Goal: Task Accomplishment & Management: Use online tool/utility

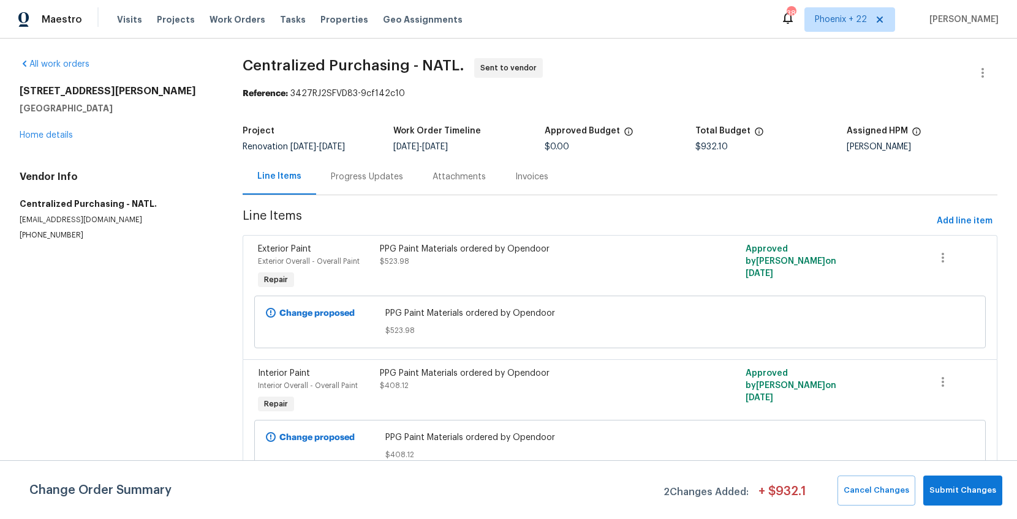
drag, startPoint x: 230, startPoint y: 18, endPoint x: 644, endPoint y: 6, distance: 414.3
click at [231, 18] on span "Work Orders" at bounding box center [238, 19] width 56 height 12
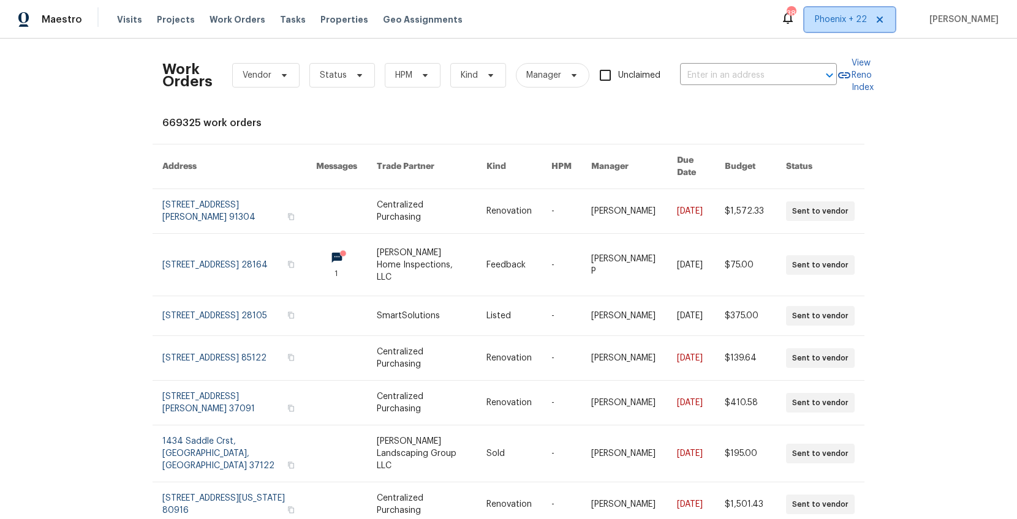
drag, startPoint x: 842, startPoint y: 14, endPoint x: 844, endPoint y: 32, distance: 18.5
click at [843, 17] on span "Phoenix + 22" at bounding box center [841, 19] width 52 height 12
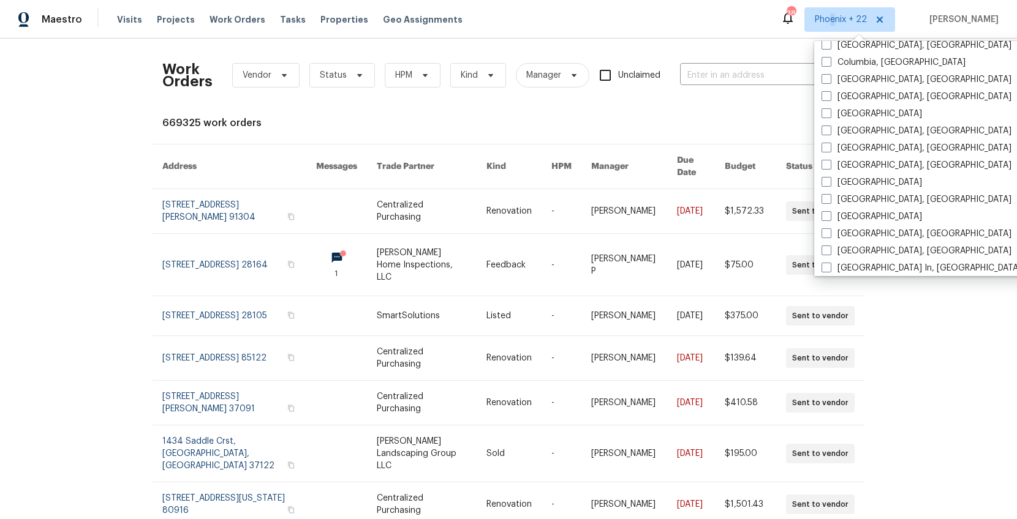
scroll to position [576, 0]
click at [867, 159] on label "[GEOGRAPHIC_DATA], [GEOGRAPHIC_DATA]" at bounding box center [916, 165] width 190 height 12
click at [829, 159] on input "[GEOGRAPHIC_DATA], [GEOGRAPHIC_DATA]" at bounding box center [825, 163] width 8 height 8
checkbox input "true"
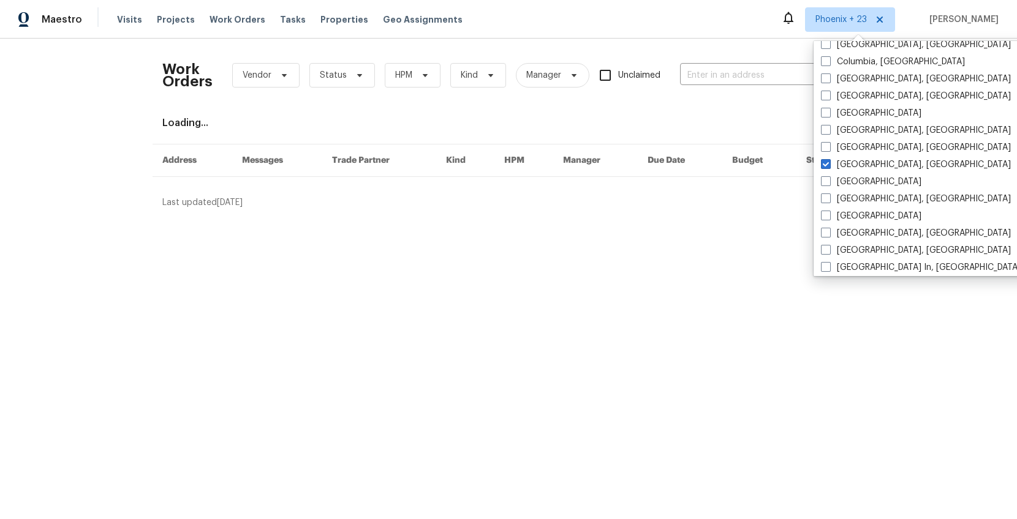
click at [760, 89] on div "Work Orders Vendor Status HPM Kind Manager Unclaimed ​" at bounding box center [499, 75] width 674 height 54
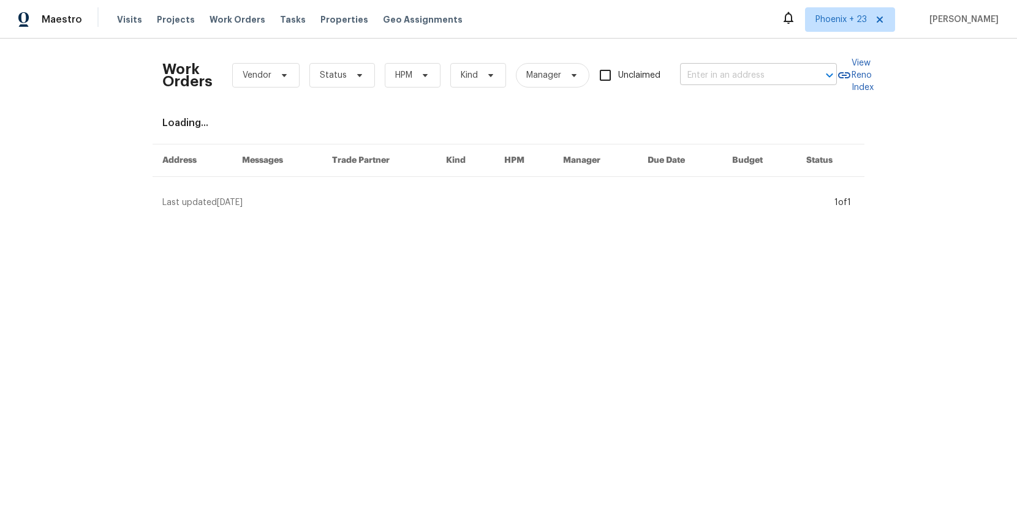
click at [757, 78] on input "text" at bounding box center [741, 75] width 123 height 19
paste input "[STREET_ADDRESS]"
type input "[STREET_ADDRESS]"
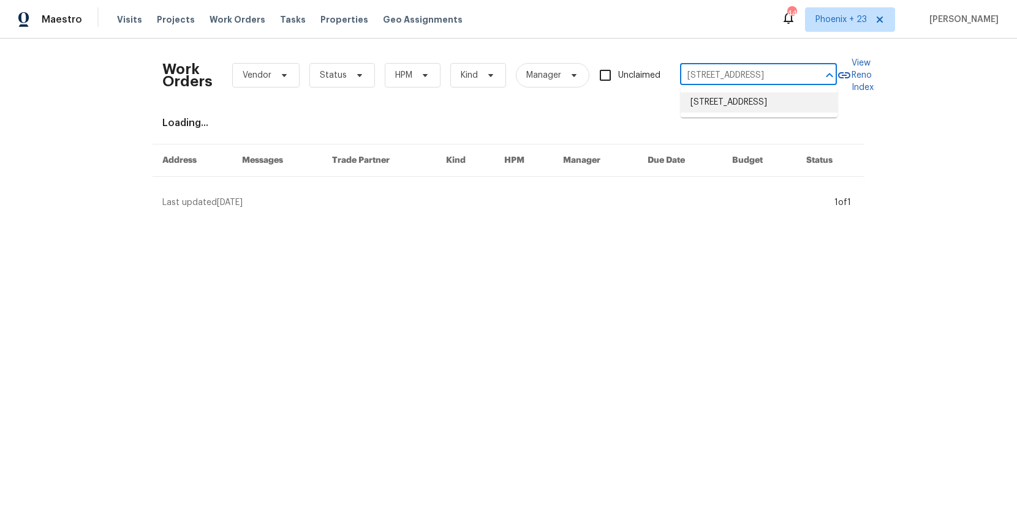
click at [749, 99] on li "[STREET_ADDRESS]" at bounding box center [759, 103] width 157 height 20
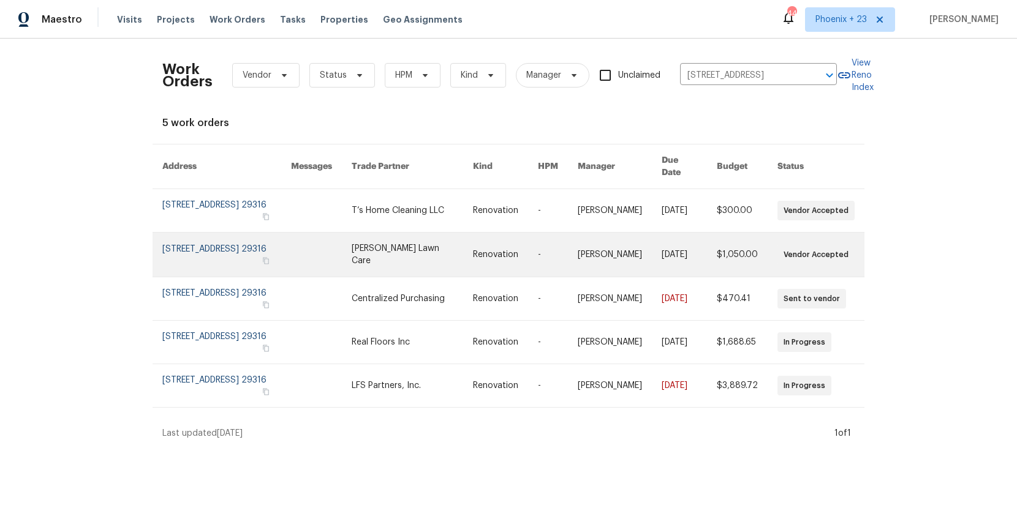
click at [421, 233] on link at bounding box center [412, 255] width 121 height 44
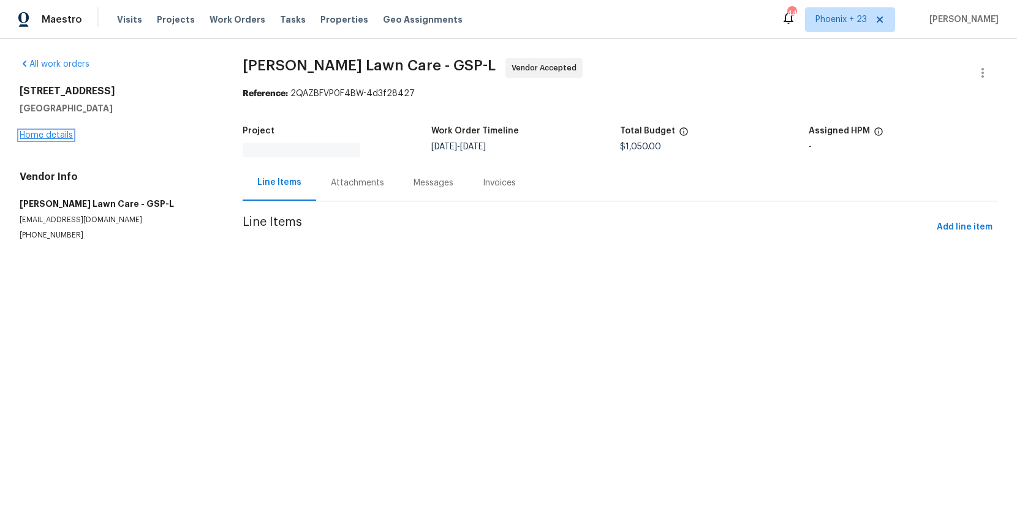
click at [58, 131] on link "Home details" at bounding box center [46, 135] width 53 height 9
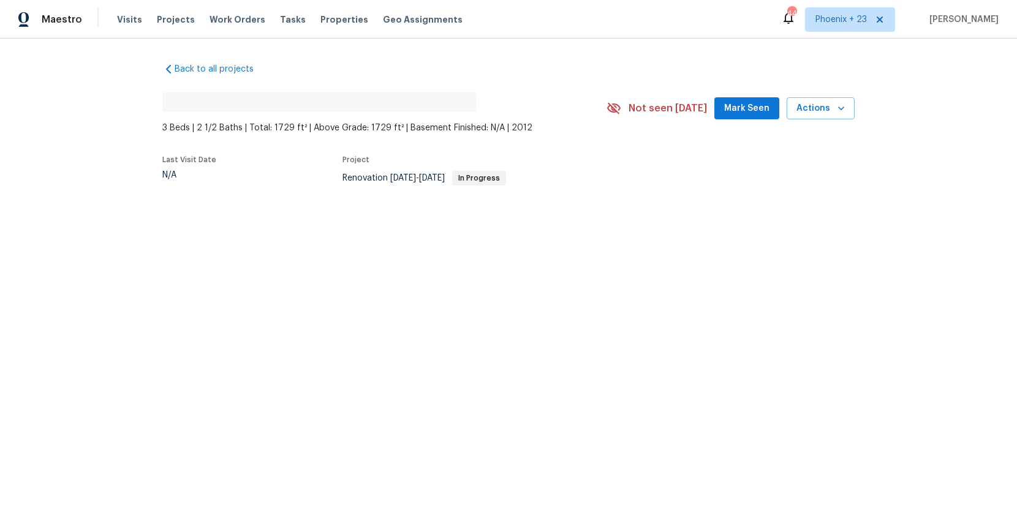
click at [596, 56] on div "Back to all projects No address found 3 Beds | 2 1/2 Baths | Total: 1729 ft² | …" at bounding box center [508, 123] width 692 height 140
click at [188, 70] on link "Back to all projects" at bounding box center [221, 69] width 118 height 12
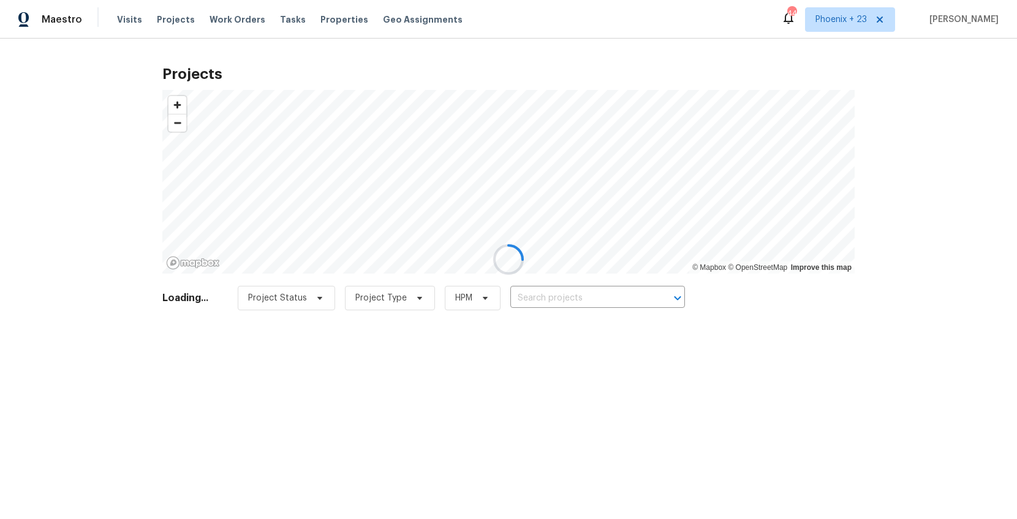
click at [254, 13] on div at bounding box center [508, 259] width 1017 height 519
click at [238, 25] on div at bounding box center [508, 259] width 1017 height 519
click at [238, 21] on div at bounding box center [508, 259] width 1017 height 519
drag, startPoint x: 244, startPoint y: 25, endPoint x: 285, endPoint y: 20, distance: 40.7
click at [244, 25] on div at bounding box center [508, 259] width 1017 height 519
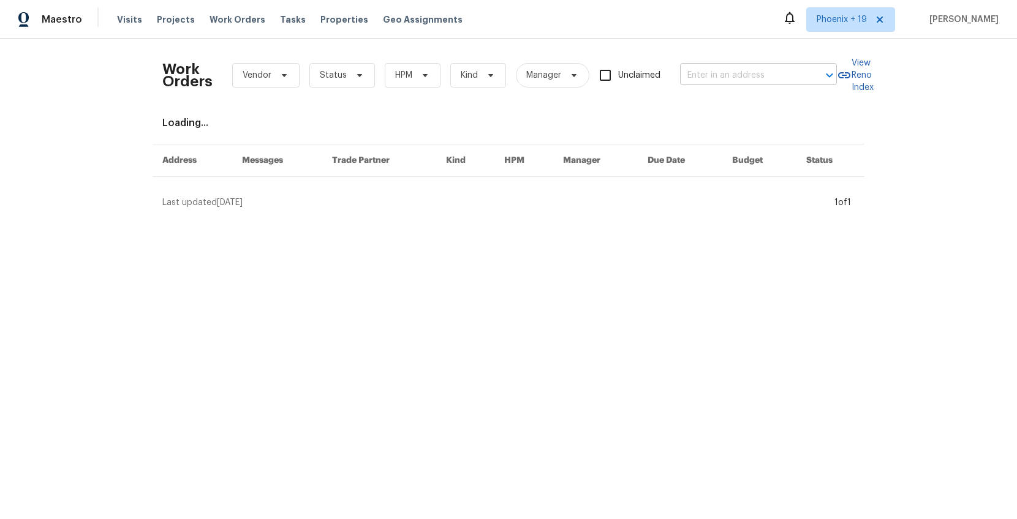
click at [717, 67] on input "text" at bounding box center [741, 75] width 123 height 19
paste input "[STREET_ADDRESS]"
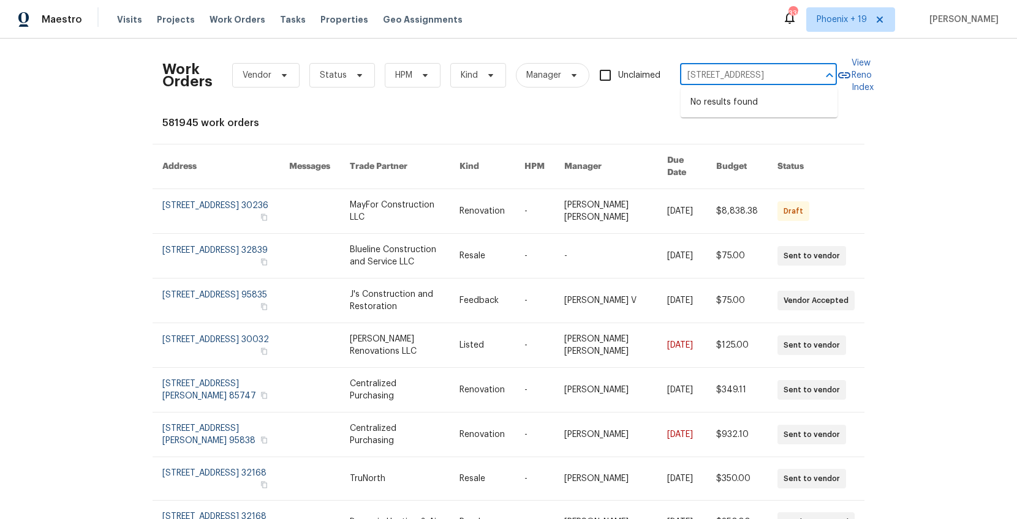
type input "[STREET_ADDRESS]"
click at [828, 26] on span "Phoenix + 19" at bounding box center [850, 19] width 89 height 25
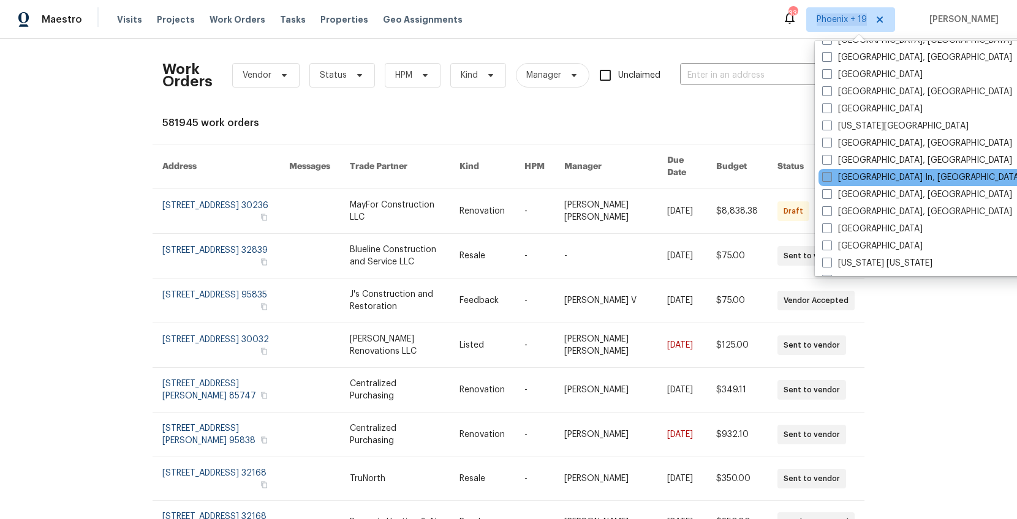
scroll to position [596, 0]
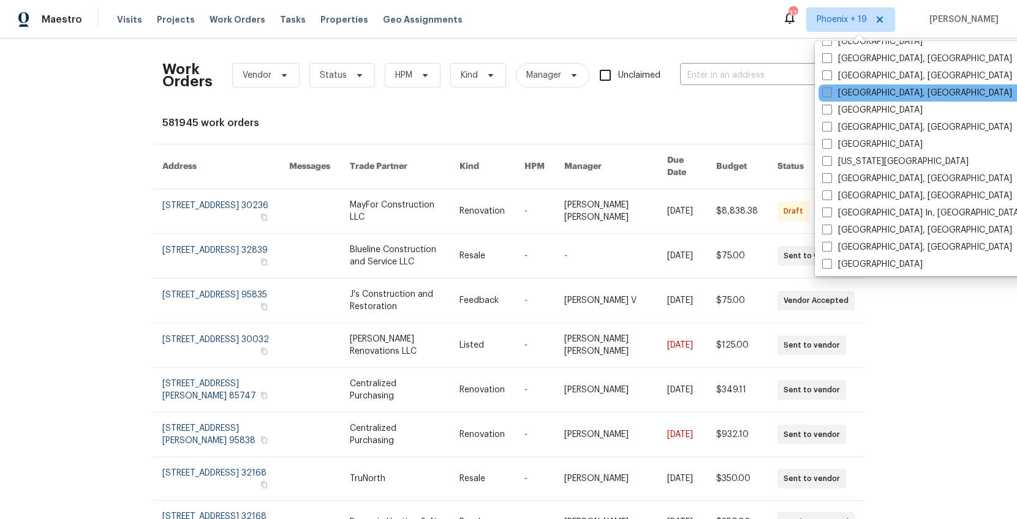
click at [864, 92] on label "[GEOGRAPHIC_DATA], [GEOGRAPHIC_DATA]" at bounding box center [917, 93] width 190 height 12
click at [830, 92] on input "[GEOGRAPHIC_DATA], [GEOGRAPHIC_DATA]" at bounding box center [826, 91] width 8 height 8
checkbox input "true"
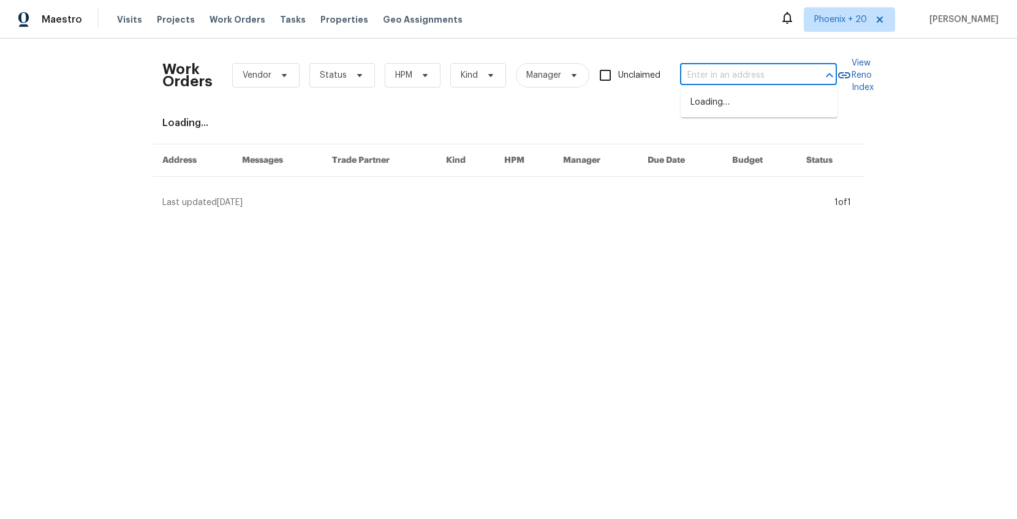
click at [717, 82] on input "text" at bounding box center [741, 75] width 123 height 19
paste input "[STREET_ADDRESS]"
type input "[STREET_ADDRESS]"
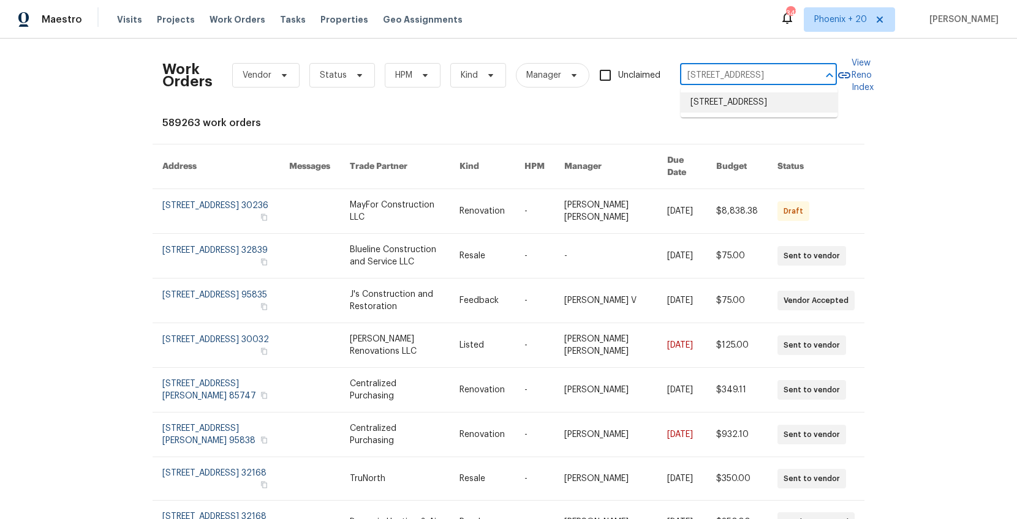
click at [730, 99] on li "[STREET_ADDRESS]" at bounding box center [759, 103] width 157 height 20
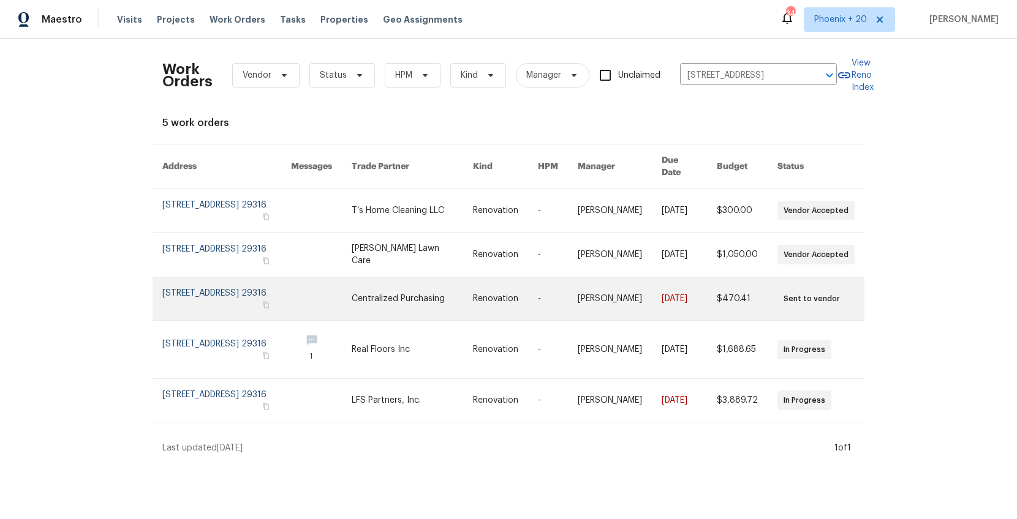
click at [352, 295] on link at bounding box center [321, 299] width 61 height 43
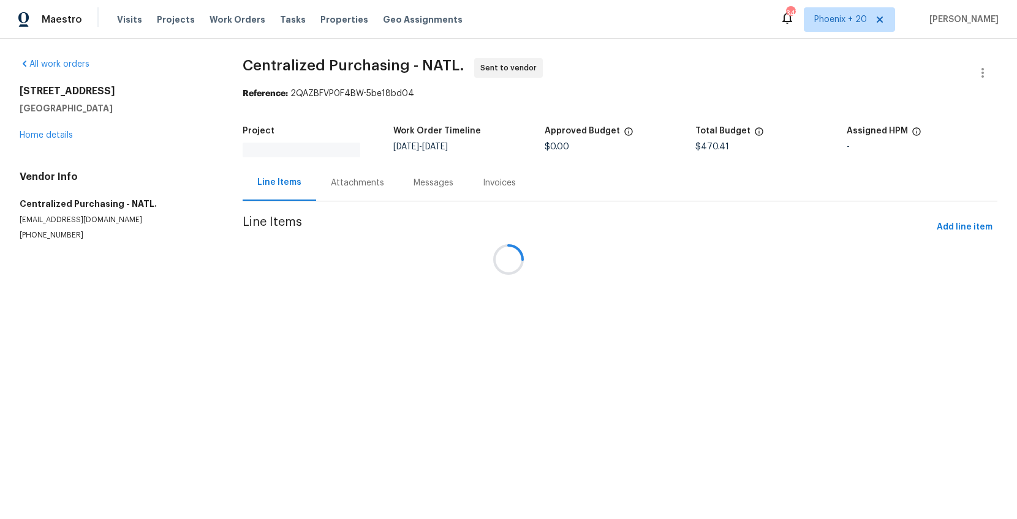
click at [953, 227] on div at bounding box center [508, 259] width 1017 height 519
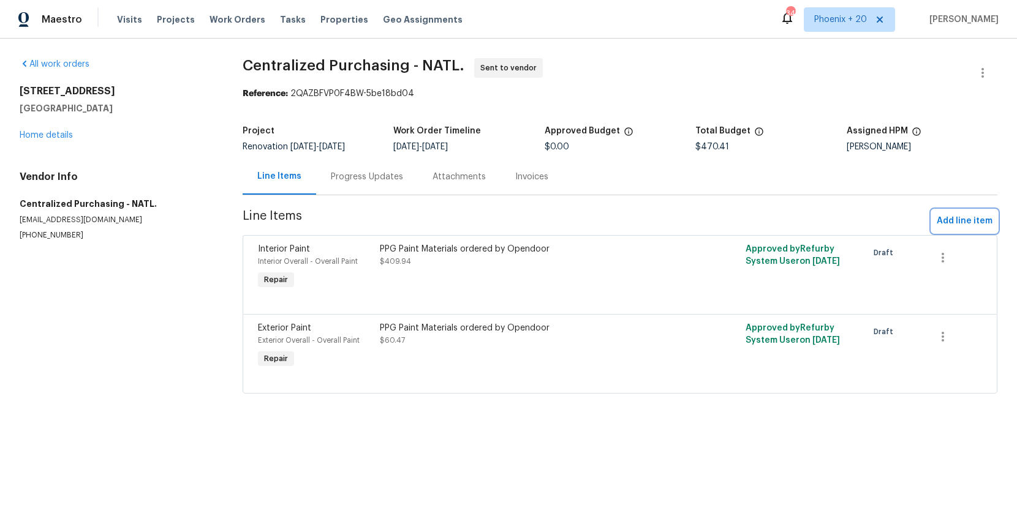
click at [951, 221] on span "Add line item" at bounding box center [965, 221] width 56 height 15
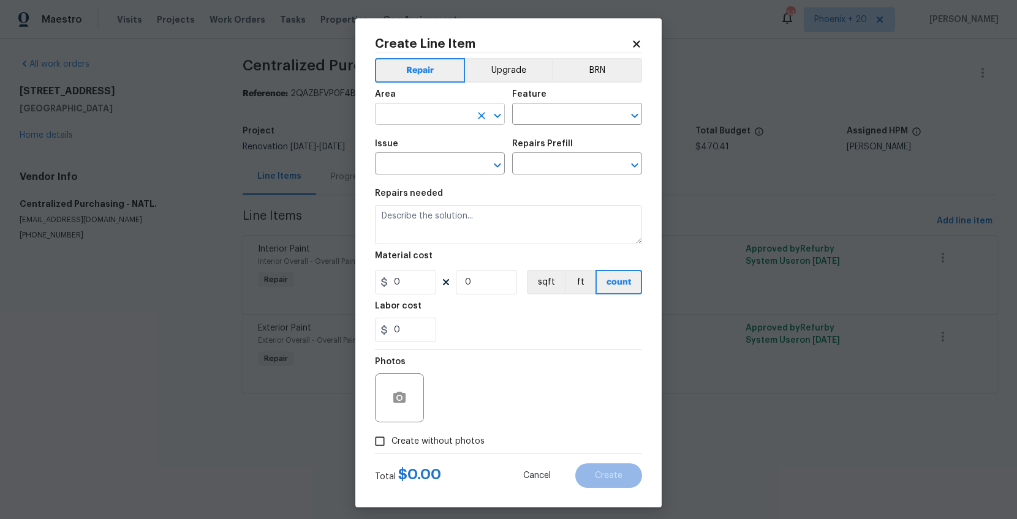
click at [448, 116] on input "text" at bounding box center [423, 115] width 96 height 19
type input "OV"
click at [643, 43] on div "Create Line Item Repair Upgrade BRN Area ​ Feature ​ Issue ​ Repairs Prefill ​ …" at bounding box center [508, 262] width 306 height 489
click at [636, 42] on icon at bounding box center [636, 43] width 7 height 7
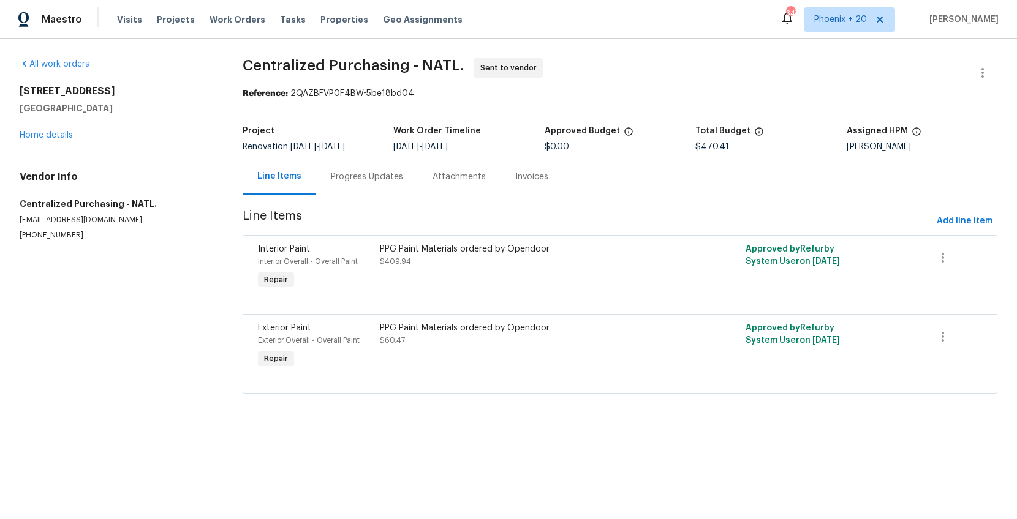
click at [953, 208] on section "Centralized Purchasing - NATL. Sent to vendor Reference: 2QAZBFVP0F4BW-5be18bd0…" at bounding box center [620, 233] width 755 height 350
click at [954, 214] on span "Add line item" at bounding box center [965, 221] width 56 height 15
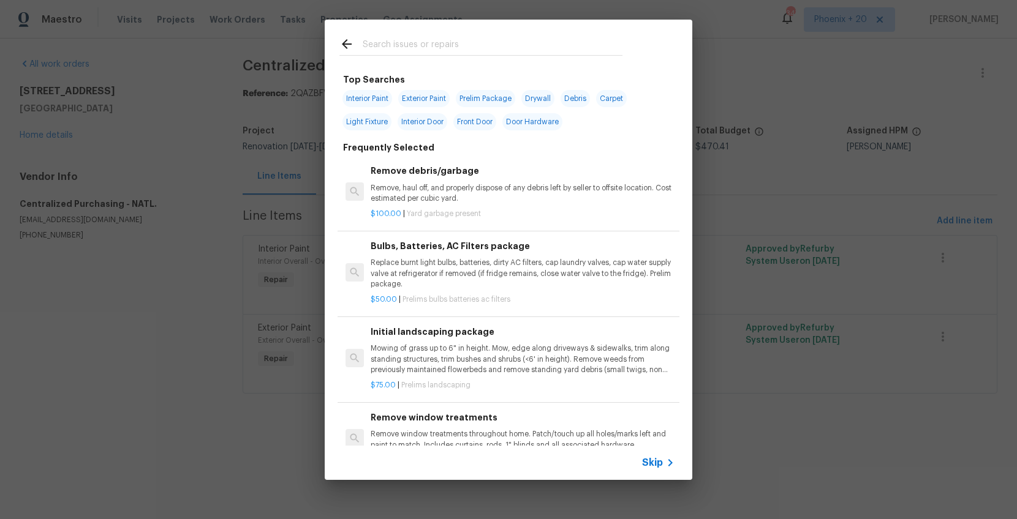
click at [486, 37] on input "text" at bounding box center [493, 46] width 260 height 18
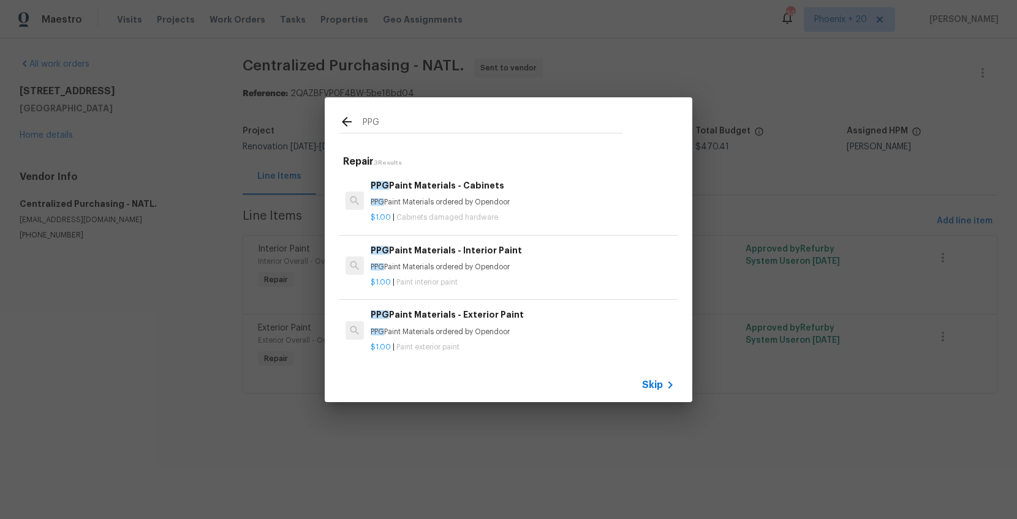
type input "PPG"
click at [548, 262] on p "PPG Paint Materials ordered by Opendoor" at bounding box center [523, 267] width 304 height 10
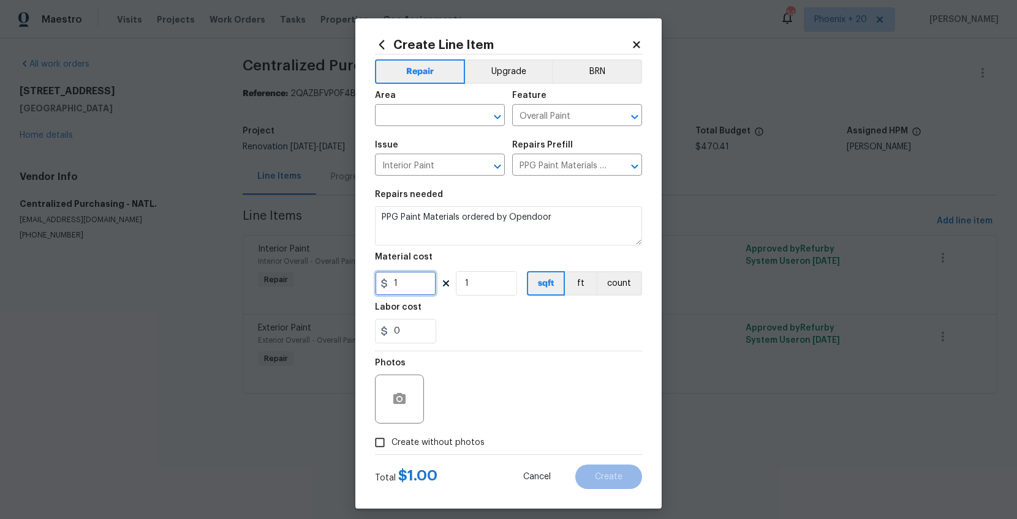
drag, startPoint x: 425, startPoint y: 275, endPoint x: 369, endPoint y: 276, distance: 55.8
click at [369, 277] on div "Create Line Item Repair Upgrade BRN Area ​ Feature Overall Paint ​ Issue Interi…" at bounding box center [508, 263] width 306 height 491
type input "61.91"
click at [417, 120] on input "text" at bounding box center [423, 116] width 96 height 19
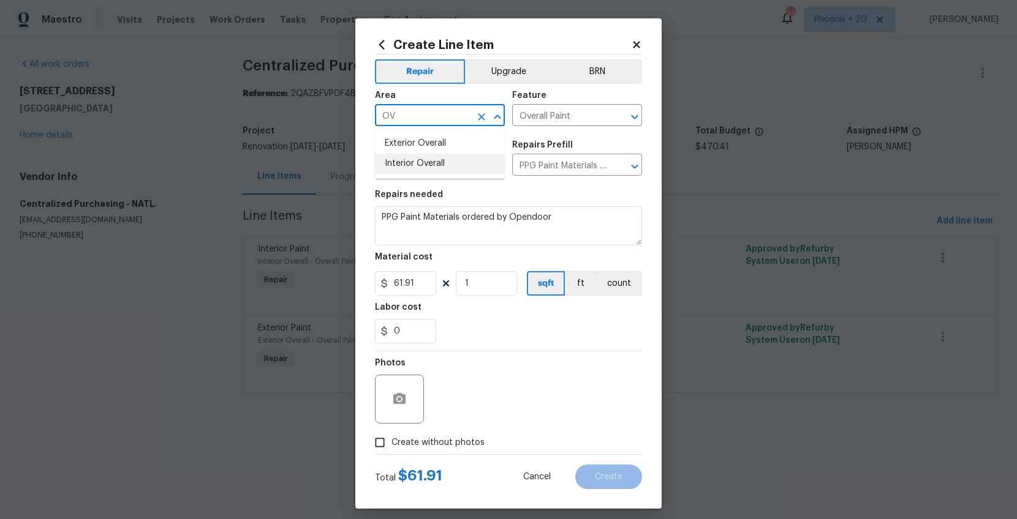
click at [440, 160] on li "Interior Overall" at bounding box center [440, 164] width 130 height 20
type input "Interior Overall"
click at [453, 437] on span "Create without photos" at bounding box center [437, 443] width 93 height 13
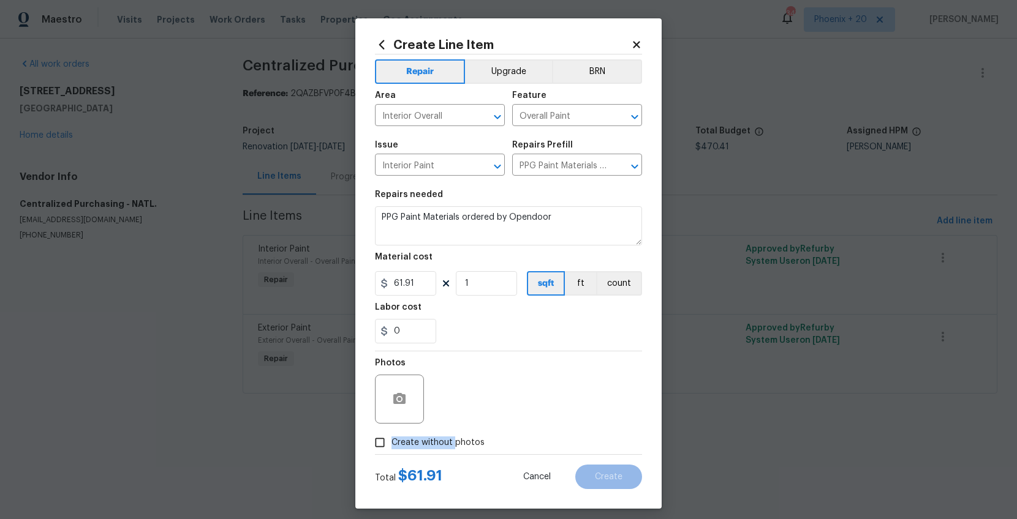
click at [466, 417] on div "Photos" at bounding box center [508, 392] width 267 height 80
click at [454, 431] on label "Create without photos" at bounding box center [426, 442] width 116 height 23
click at [391, 431] on input "Create without photos" at bounding box center [379, 442] width 23 height 23
checkbox input "true"
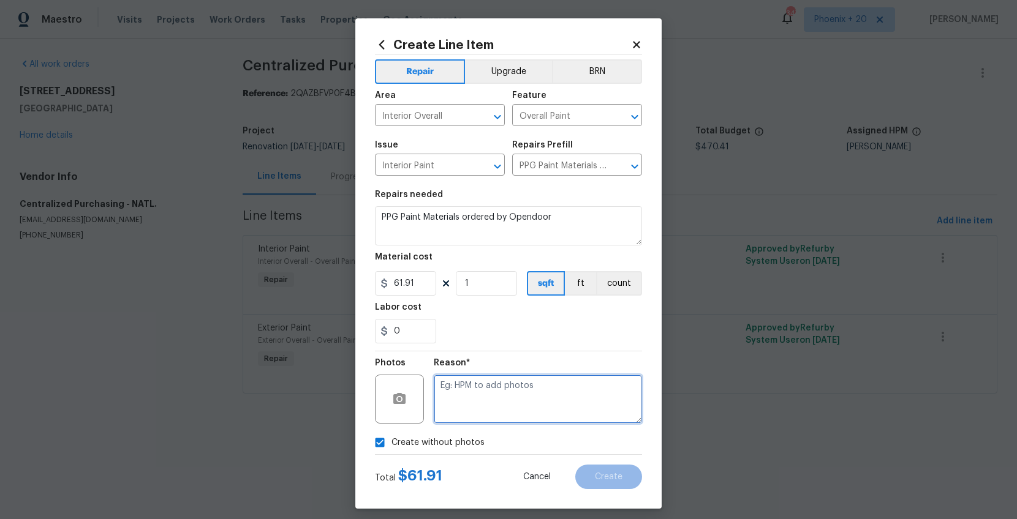
click at [470, 406] on textarea at bounding box center [538, 399] width 208 height 49
type textarea "NA"
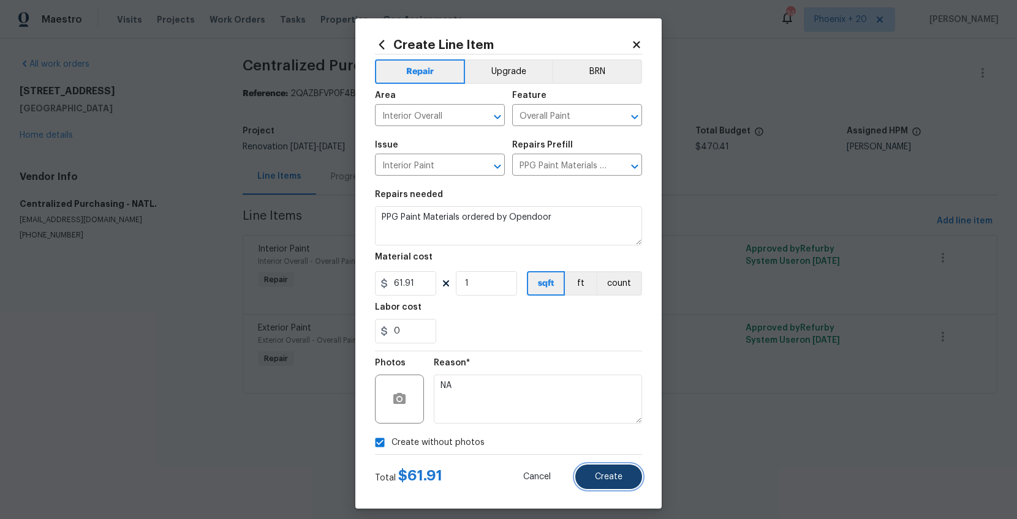
click at [602, 483] on button "Create" at bounding box center [608, 477] width 67 height 25
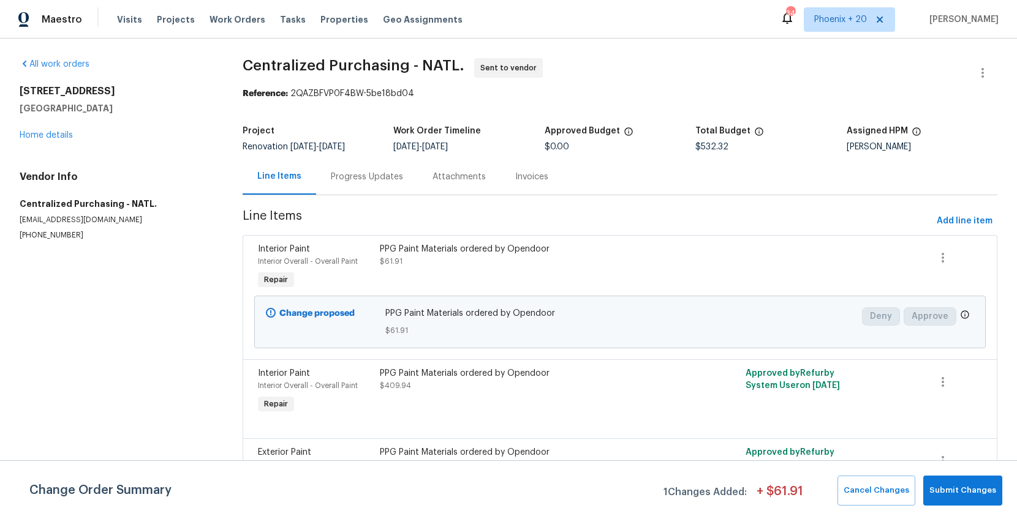
scroll to position [34, 0]
